Goal: Task Accomplishment & Management: Use online tool/utility

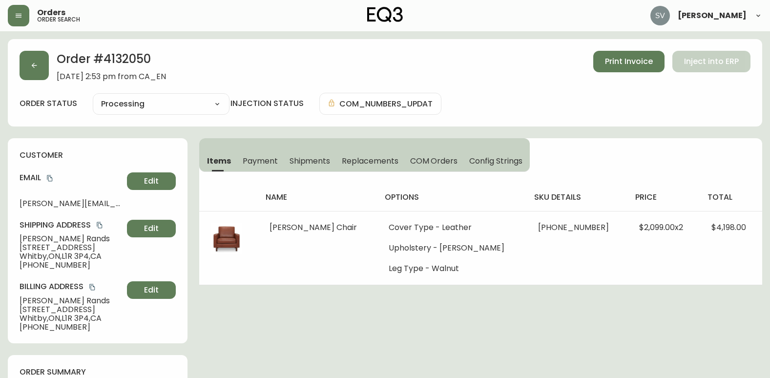
select select "PROCESSING"
click at [19, 19] on icon "button" at bounding box center [19, 16] width 8 height 8
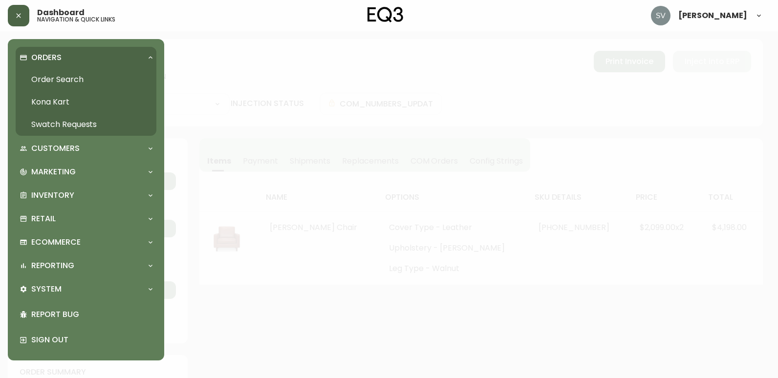
click at [61, 77] on link "Order Search" at bounding box center [86, 79] width 141 height 22
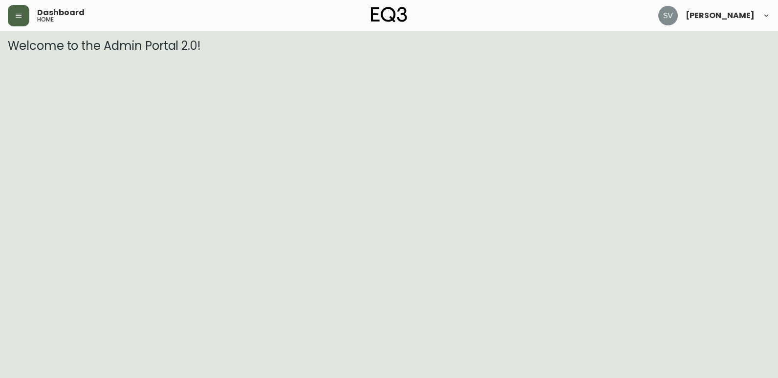
click at [12, 19] on button "button" at bounding box center [18, 15] width 21 height 21
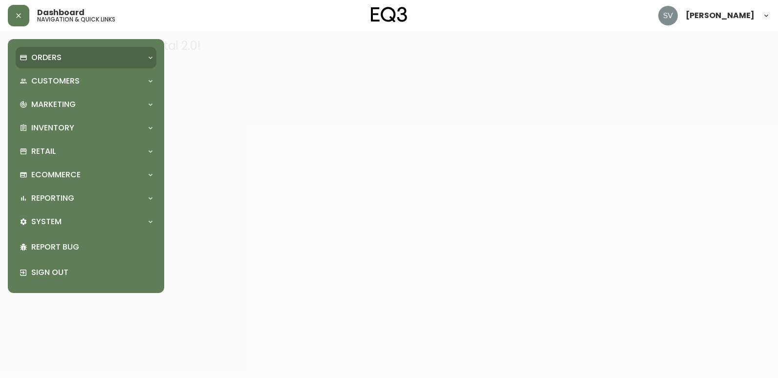
click at [54, 63] on div "Orders" at bounding box center [86, 57] width 141 height 21
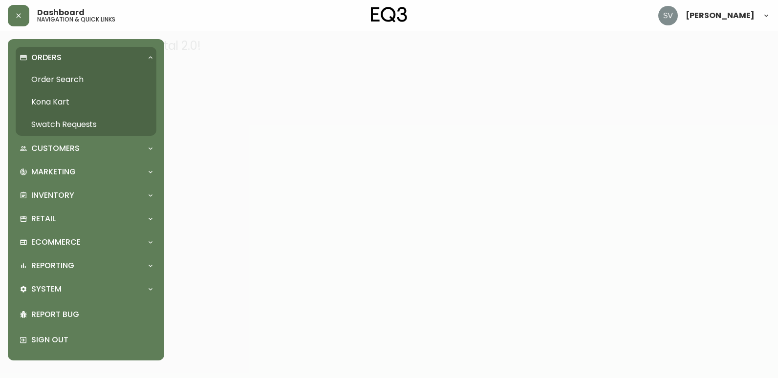
click at [84, 84] on link "Order Search" at bounding box center [86, 79] width 141 height 22
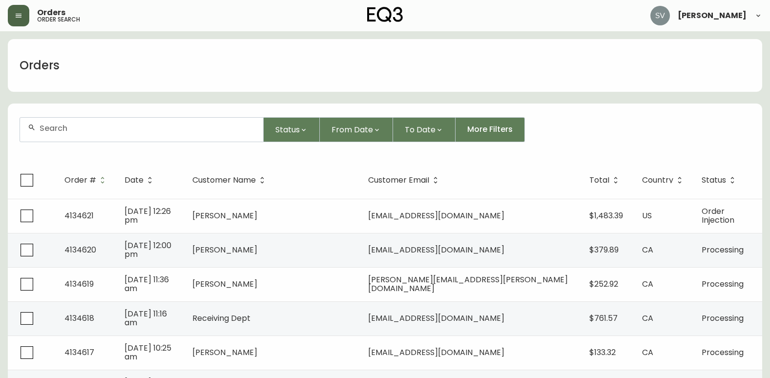
click at [11, 23] on button "button" at bounding box center [18, 15] width 21 height 21
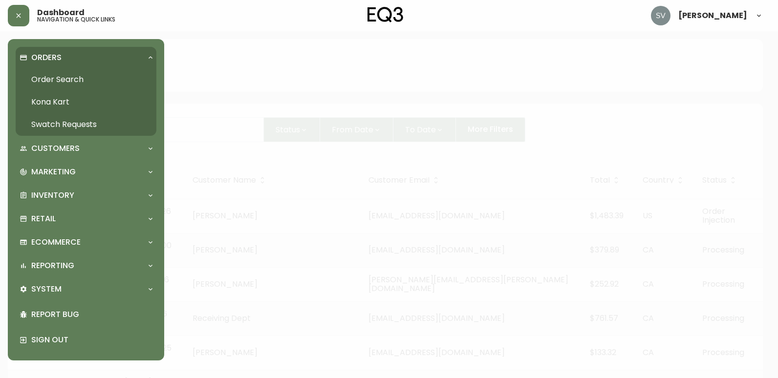
click at [78, 83] on link "Order Search" at bounding box center [86, 79] width 141 height 22
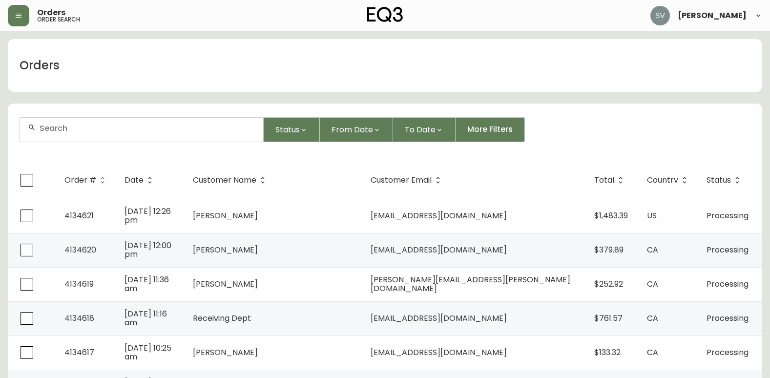
click at [136, 131] on input "text" at bounding box center [148, 128] width 216 height 9
type input "6"
type input "[PERSON_NAME]"
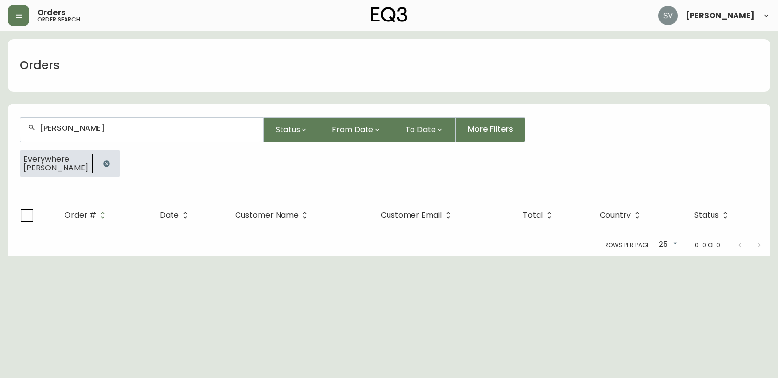
click at [22, 27] on div "Orders order search [PERSON_NAME]" at bounding box center [389, 15] width 762 height 31
click at [28, 18] on button "button" at bounding box center [18, 15] width 21 height 21
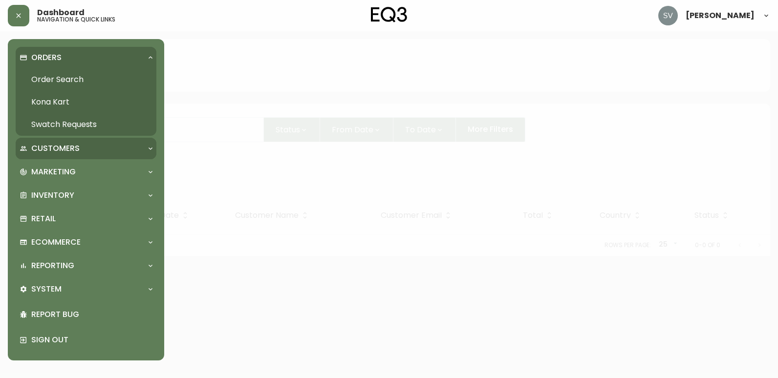
click at [103, 145] on div "Customers" at bounding box center [81, 148] width 123 height 11
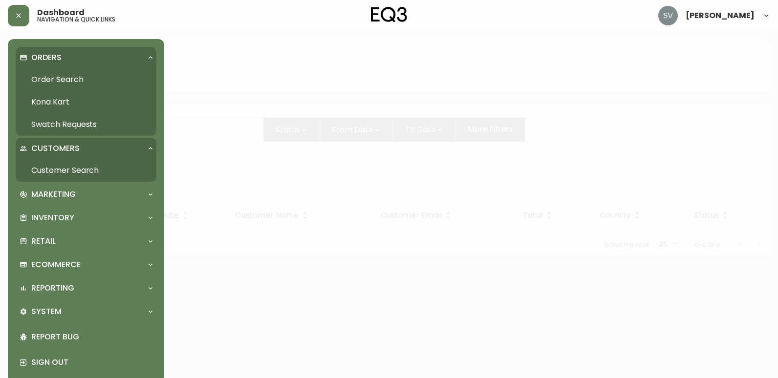
click at [84, 167] on link "Customer Search" at bounding box center [86, 170] width 141 height 22
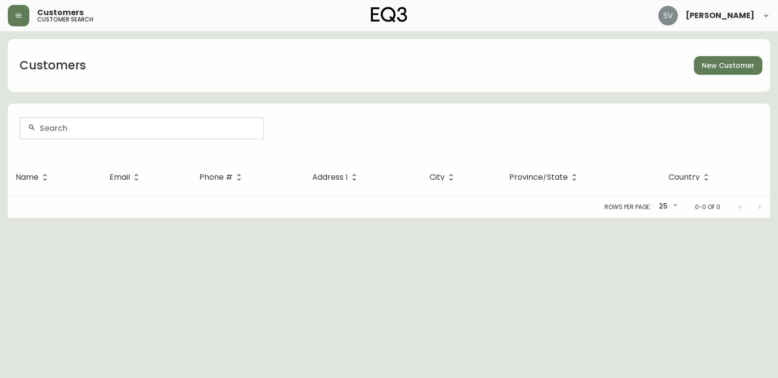
click at [109, 130] on input "text" at bounding box center [148, 128] width 216 height 9
type input "[PHONE_NUMBER]"
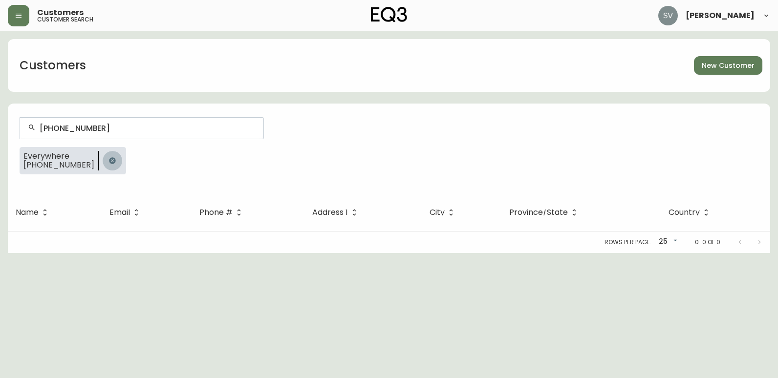
click at [109, 160] on icon "button" at bounding box center [112, 160] width 6 height 6
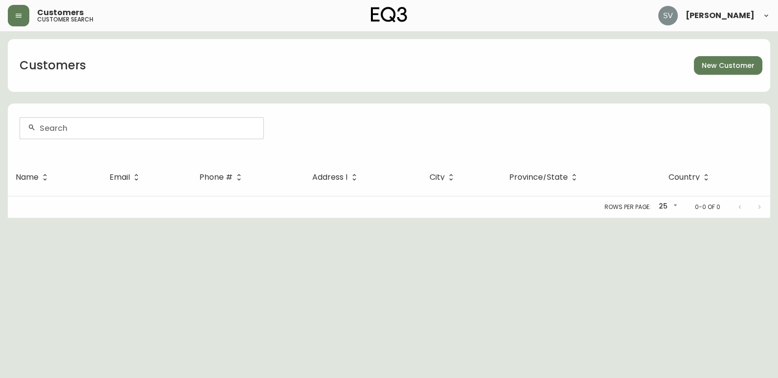
click at [282, 218] on html "Customers customer search [PERSON_NAME] Customers New Customer Name Email Phone…" at bounding box center [389, 109] width 778 height 218
click at [669, 218] on html "Customers customer search [PERSON_NAME] Customers New Customer Name Email Phone…" at bounding box center [389, 109] width 778 height 218
click at [689, 218] on html "Customers customer search [PERSON_NAME] Customers New Customer Name Email Phone…" at bounding box center [389, 109] width 778 height 218
click at [660, 218] on html "Customers customer search [PERSON_NAME] Customers New Customer Name Email Phone…" at bounding box center [389, 109] width 778 height 218
drag, startPoint x: 663, startPoint y: 291, endPoint x: 664, endPoint y: 300, distance: 9.3
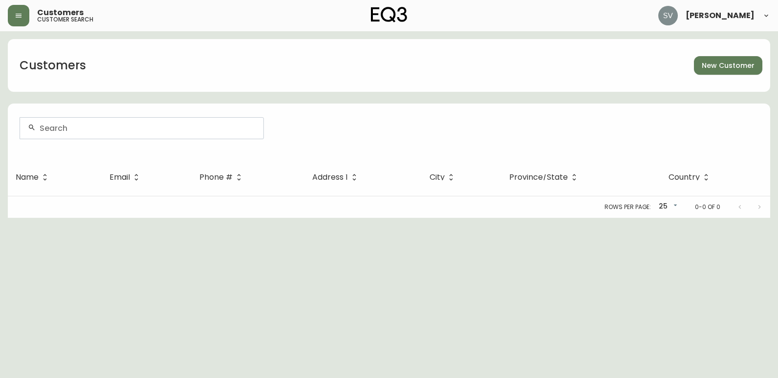
click at [664, 218] on html "Customers customer search [PERSON_NAME] Customers New Customer Name Email Phone…" at bounding box center [389, 109] width 778 height 218
drag, startPoint x: 679, startPoint y: 322, endPoint x: 521, endPoint y: 349, distance: 160.9
click at [679, 218] on html "Customers customer search [PERSON_NAME] Customers New Customer Name Email Phone…" at bounding box center [389, 109] width 778 height 218
drag, startPoint x: 753, startPoint y: 337, endPoint x: 749, endPoint y: 328, distance: 9.6
click at [753, 218] on html "Customers customer search [PERSON_NAME] Customers New Customer Name Email Phone…" at bounding box center [389, 109] width 778 height 218
